Goal: Information Seeking & Learning: Learn about a topic

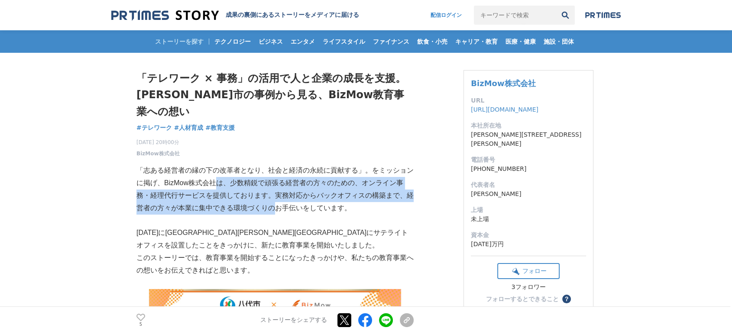
drag, startPoint x: 0, startPoint y: 0, endPoint x: 296, endPoint y: 199, distance: 356.7
click at [296, 214] on p at bounding box center [274, 220] width 277 height 13
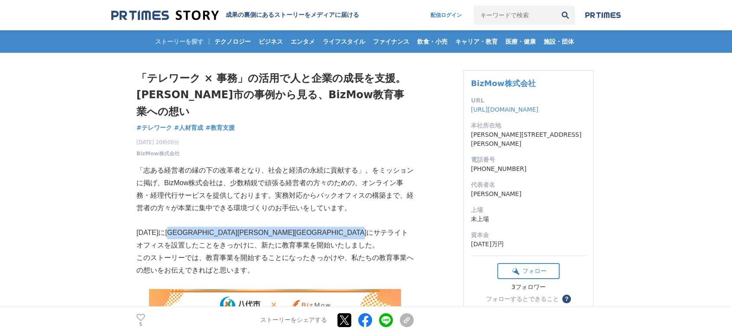
drag, startPoint x: 182, startPoint y: 222, endPoint x: 321, endPoint y: 232, distance: 139.9
click at [318, 232] on p "[DATE]に[GEOGRAPHIC_DATA][PERSON_NAME][GEOGRAPHIC_DATA]にサテライトオフィスを設置したことをきっかけに、新…" at bounding box center [274, 239] width 277 height 25
click at [322, 232] on p "[DATE]に[GEOGRAPHIC_DATA][PERSON_NAME][GEOGRAPHIC_DATA]にサテライトオフィスを設置したことをきっかけに、新…" at bounding box center [274, 239] width 277 height 25
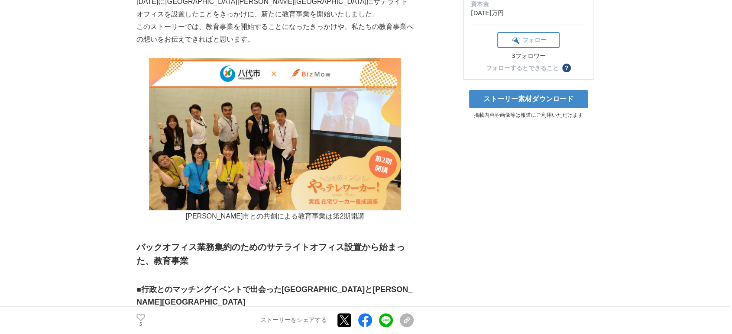
scroll to position [289, 0]
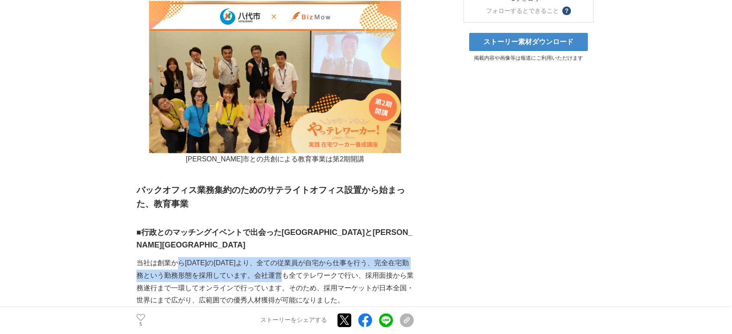
drag, startPoint x: 179, startPoint y: 233, endPoint x: 319, endPoint y: 250, distance: 140.5
click at [319, 257] on p "当社は創業から[DATE]の[DATE]より、全ての従業員が自宅から仕事を行う、完全在宅勤務という勤務形態を採用しています。会社運営も全てテレワークで行い、採…" at bounding box center [274, 282] width 277 height 50
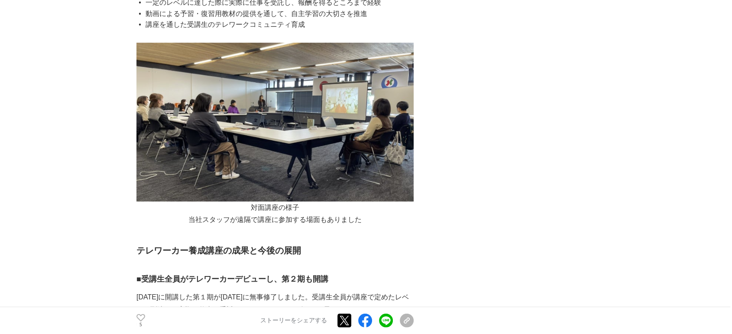
scroll to position [2310, 0]
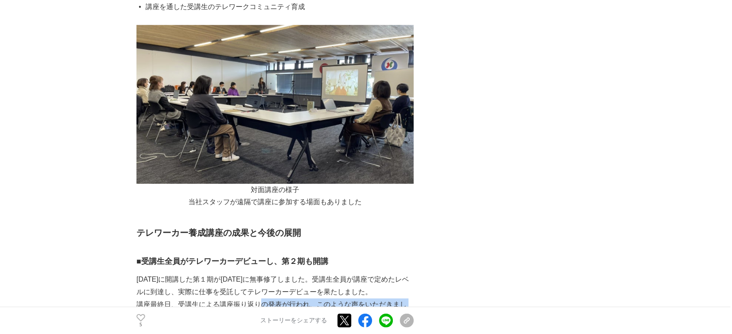
drag, startPoint x: 262, startPoint y: 239, endPoint x: 404, endPoint y: 249, distance: 142.9
click at [391, 299] on p "講座最終日、受講生による講座振り返りの発表が行われ、このような声をいただきました。" at bounding box center [274, 311] width 277 height 25
click at [404, 299] on p "講座最終日、受講生による講座振り返りの発表が行われ、このような声をいただきました。" at bounding box center [274, 311] width 277 height 25
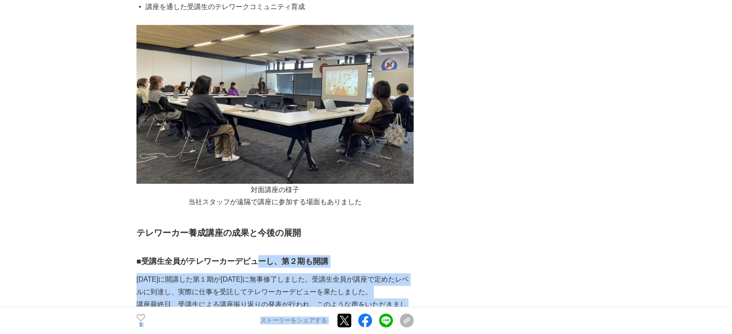
click at [426, 245] on div "「テレワーク × 事務」の活用で人と企業の成長を支援。[PERSON_NAME]市の事例から見る、BizMow教育事業への想い テレワーク #テレワーク #人…" at bounding box center [365, 97] width 459 height 4708
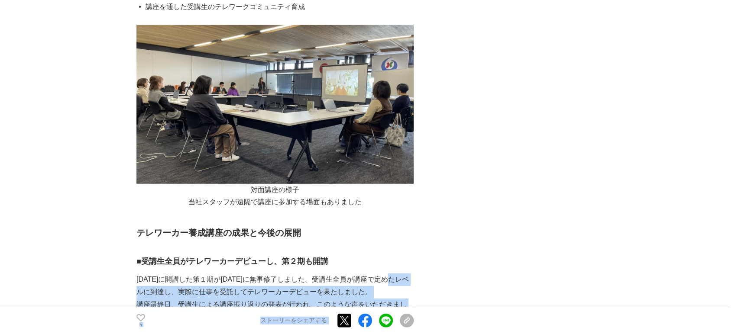
click at [418, 228] on div "「テレワーク × 事務」の活用で人と企業の成長を支援。[PERSON_NAME]市の事例から見る、BizMow教育事業への想い テレワーク #テレワーク #人…" at bounding box center [365, 97] width 459 height 4708
click at [421, 231] on div "「テレワーク × 事務」の活用で人と企業の成長を支援。[PERSON_NAME]市の事例から見る、BizMow教育事業への想い テレワーク #テレワーク #人…" at bounding box center [365, 97] width 459 height 4708
click at [421, 219] on div "「テレワーク × 事務」の活用で人と企業の成長を支援。[PERSON_NAME]市の事例から見る、BizMow教育事業への想い テレワーク #テレワーク #人…" at bounding box center [365, 97] width 459 height 4708
